Goal: Transaction & Acquisition: Subscribe to service/newsletter

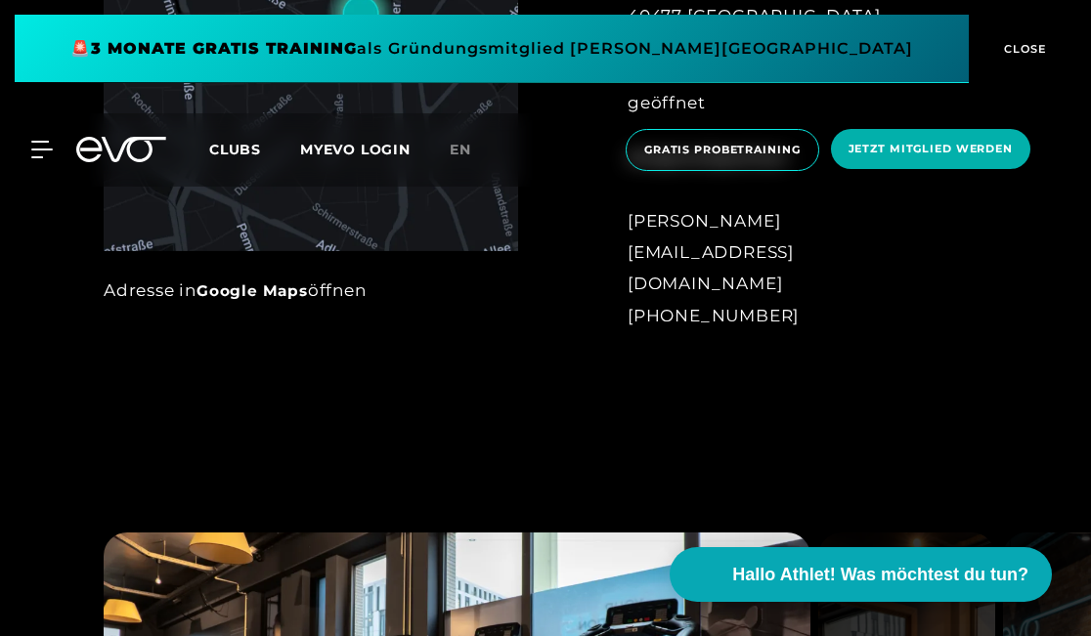
click at [34, 153] on icon at bounding box center [42, 150] width 22 height 18
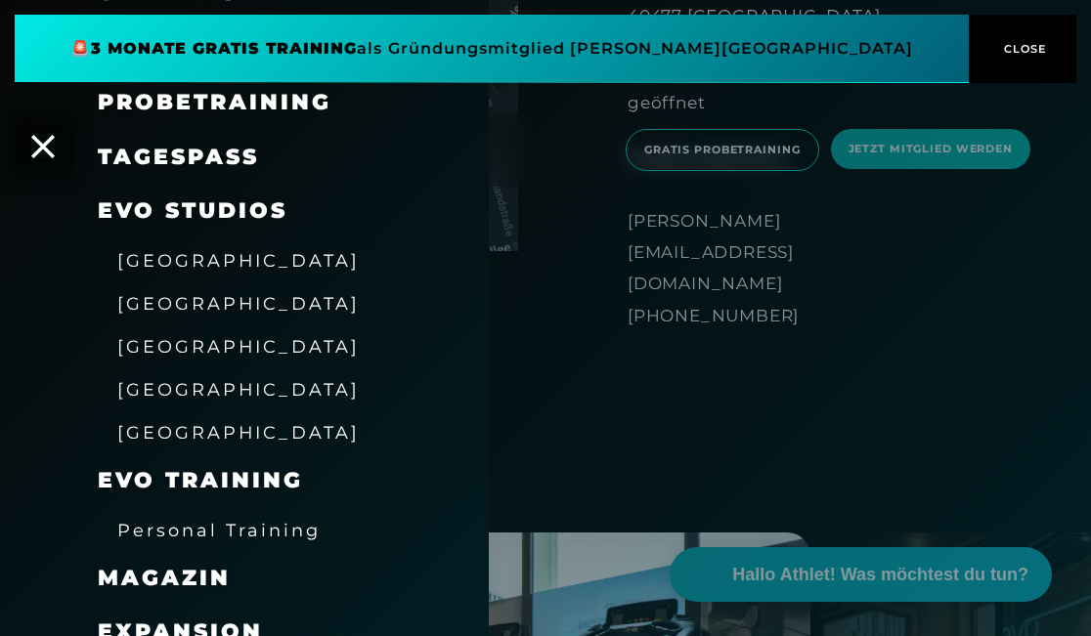
click at [162, 340] on span "[GEOGRAPHIC_DATA]" at bounding box center [238, 346] width 242 height 21
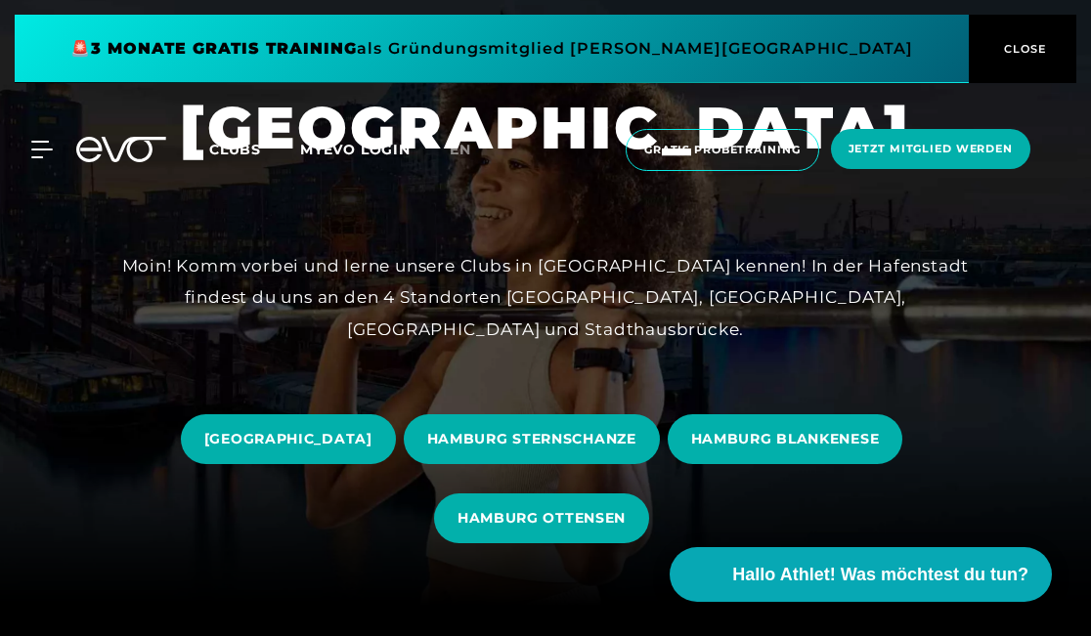
scroll to position [66, 0]
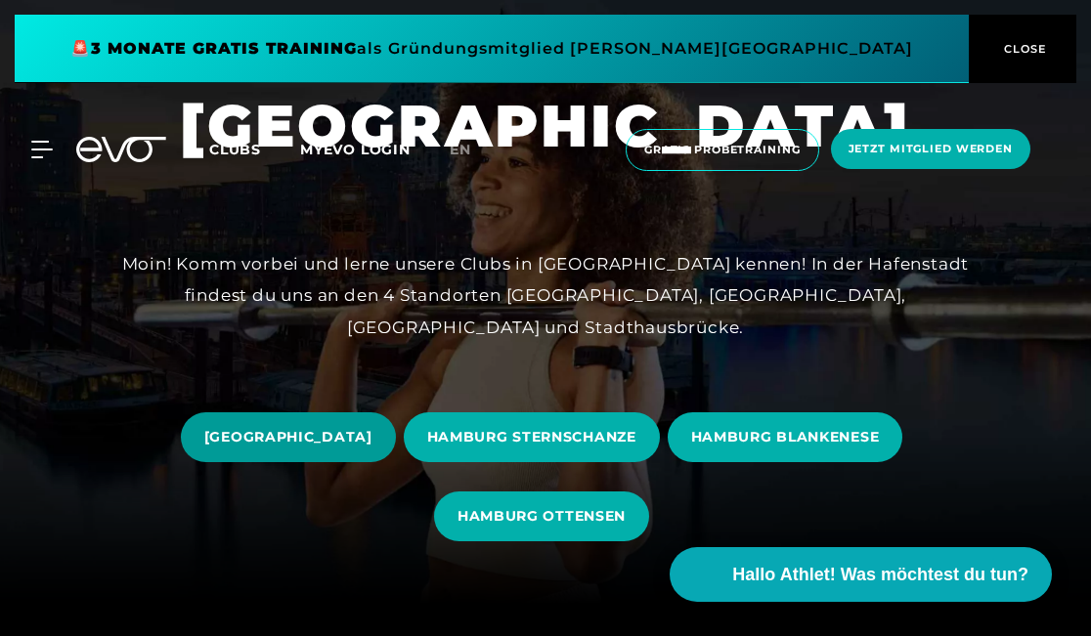
click at [372, 427] on span "[GEOGRAPHIC_DATA]" at bounding box center [288, 437] width 168 height 21
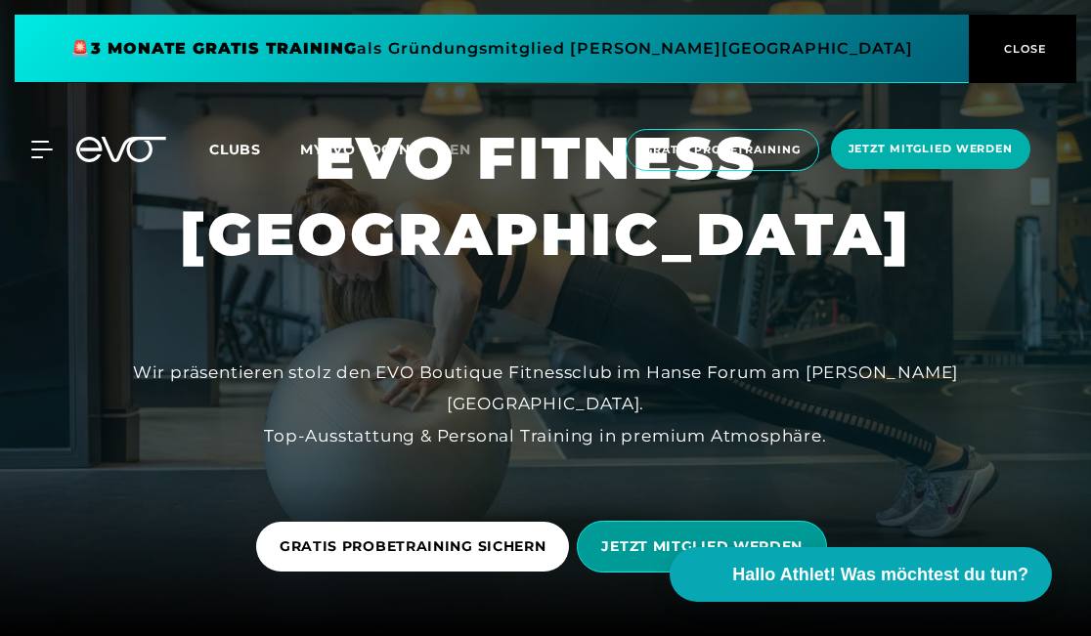
click at [662, 535] on span "JETZT MITGLIED WERDEN" at bounding box center [702, 547] width 250 height 52
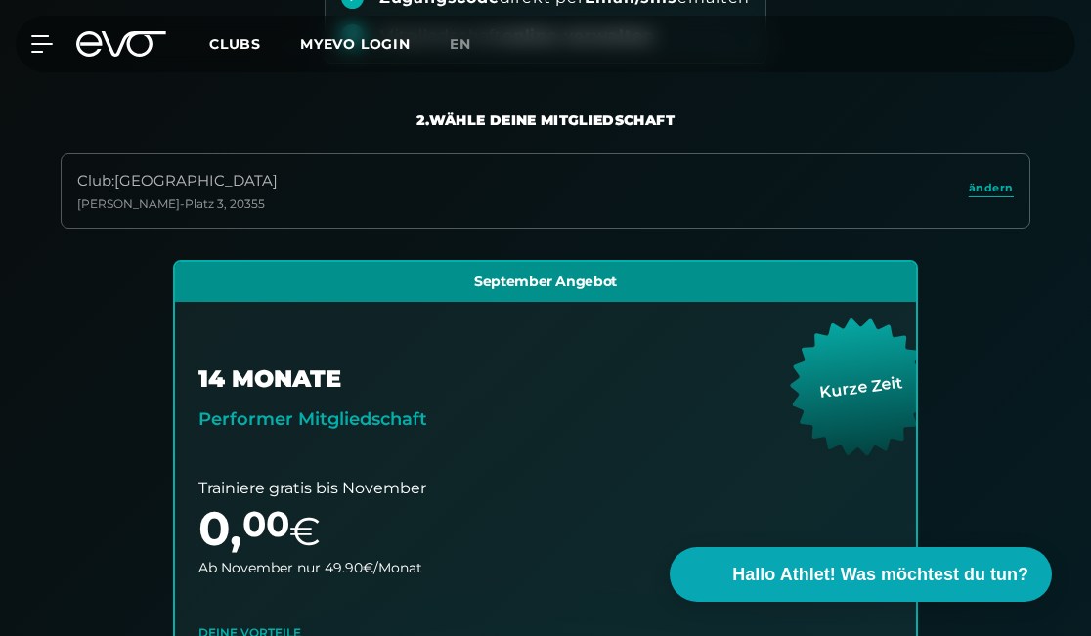
scroll to position [413, 0]
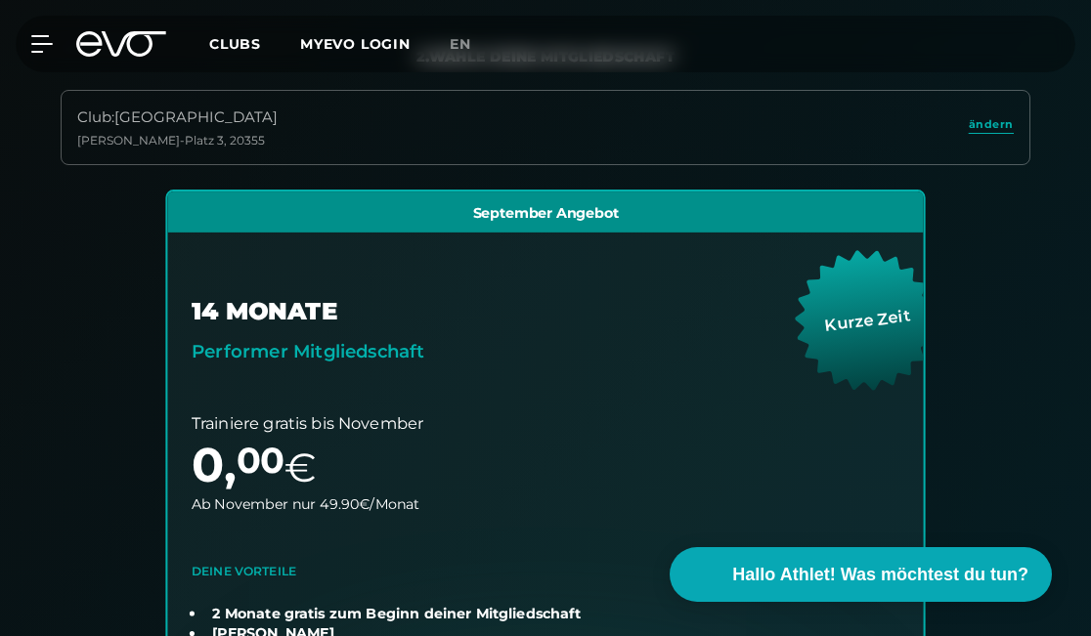
click at [333, 333] on link "choose plan" at bounding box center [545, 537] width 756 height 691
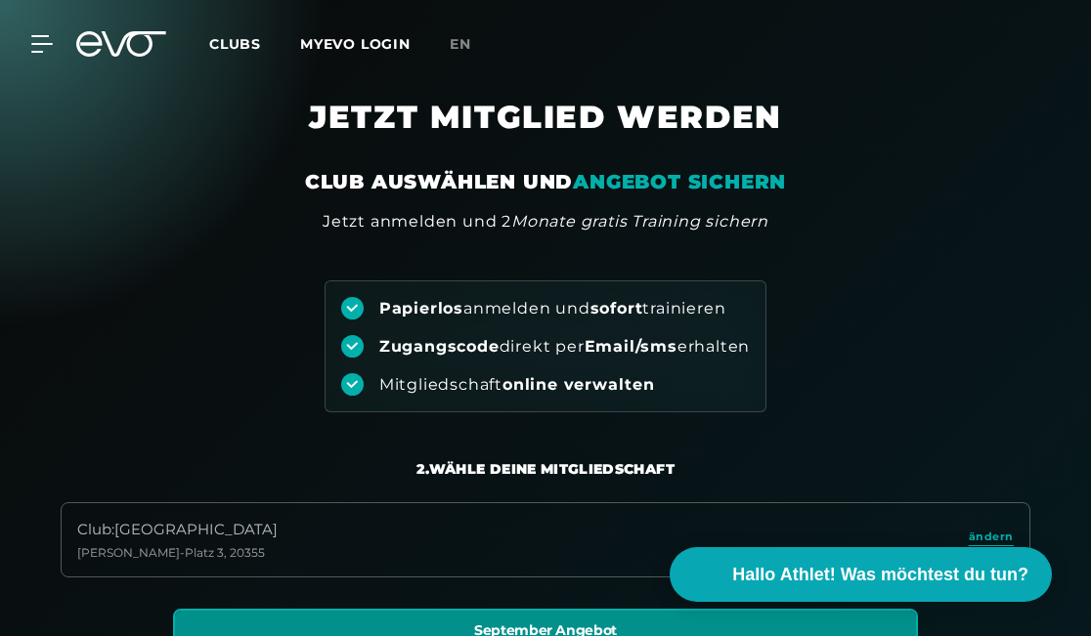
scroll to position [0, 0]
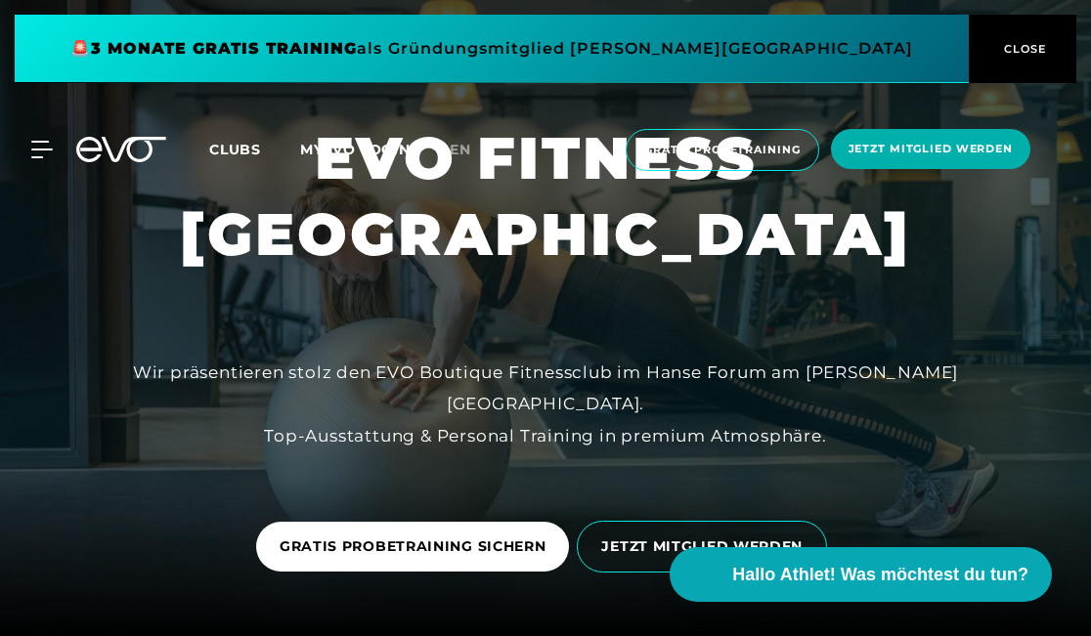
click at [122, 150] on icon at bounding box center [134, 149] width 65 height 25
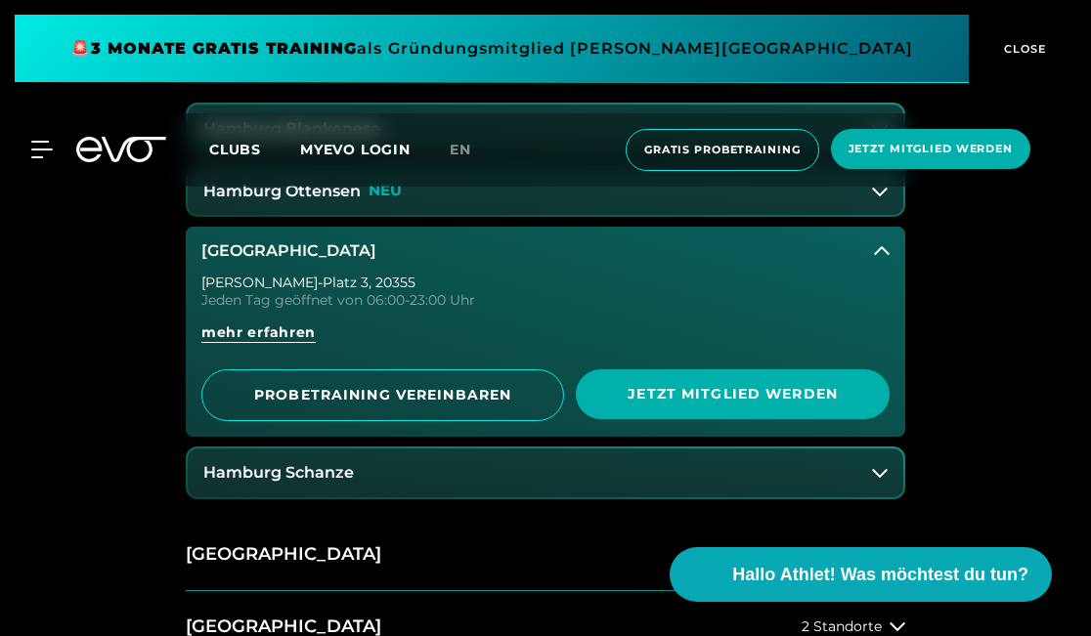
scroll to position [816, 0]
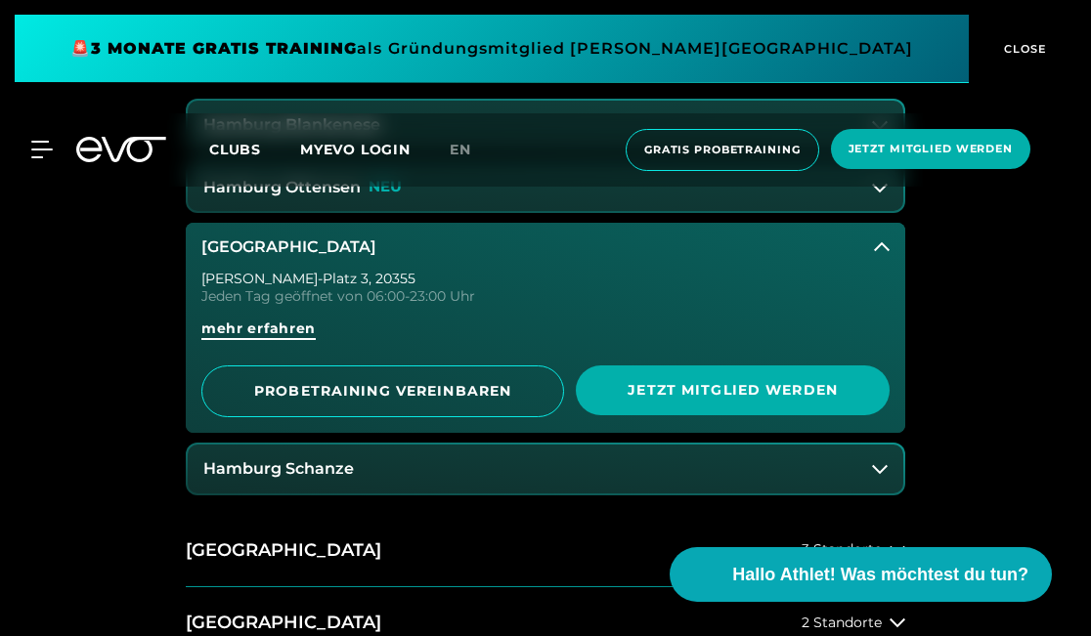
click at [295, 319] on span "mehr erfahren" at bounding box center [258, 329] width 114 height 21
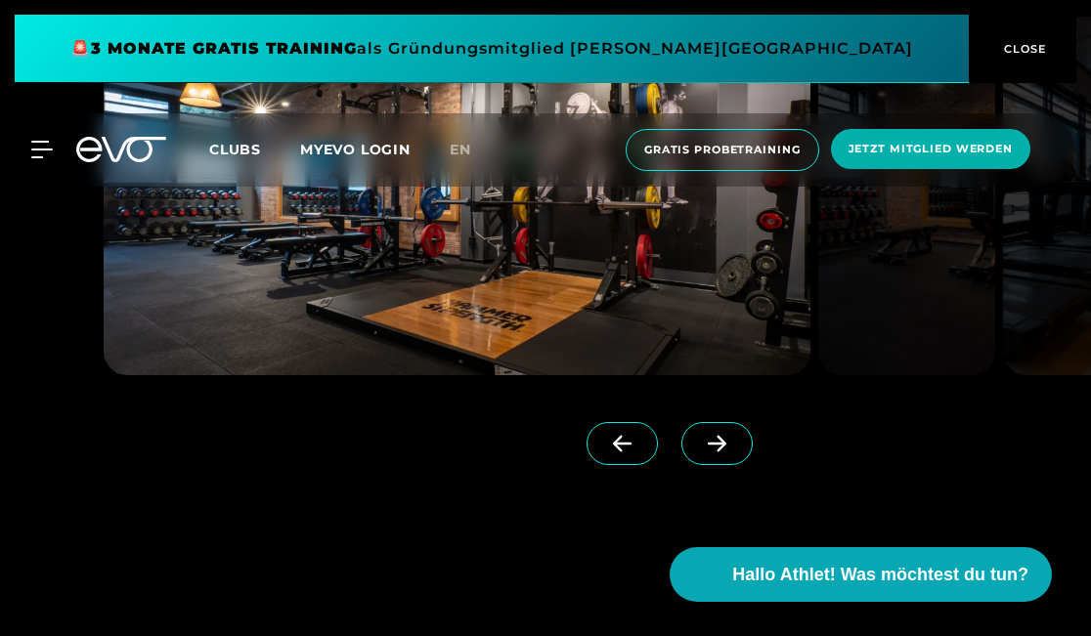
scroll to position [1563, 0]
